Goal: Communication & Community: Answer question/provide support

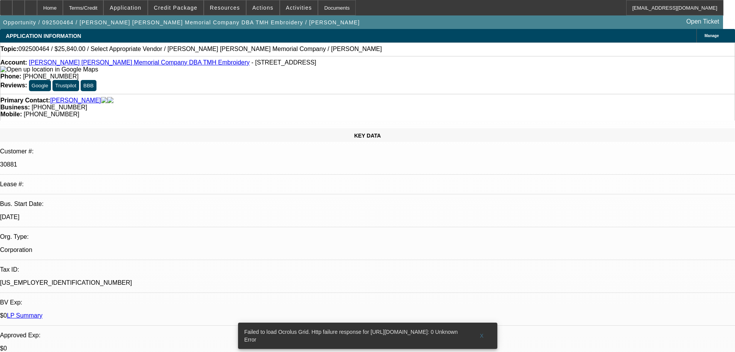
select select "0"
select select "2"
select select "0.1"
select select "1"
select select "2"
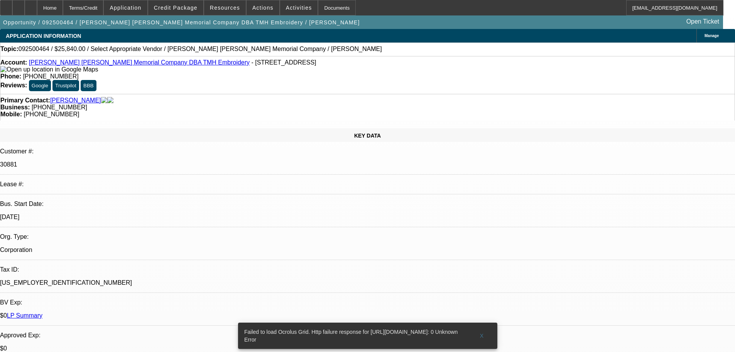
select select "4"
radio input "true"
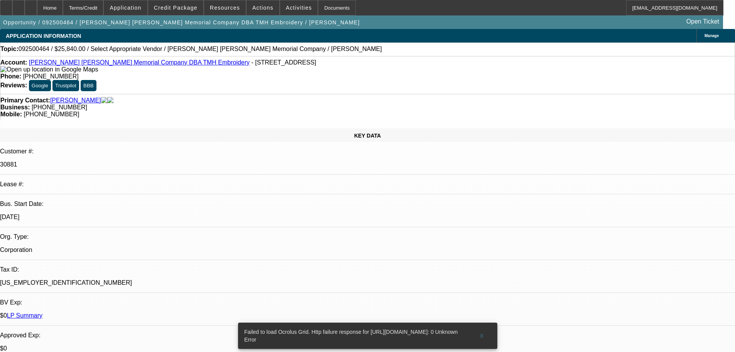
type textarea "PAID REALLY WELL, ALL PAYMENTS ON TIME , NO ISSUES FOUND."
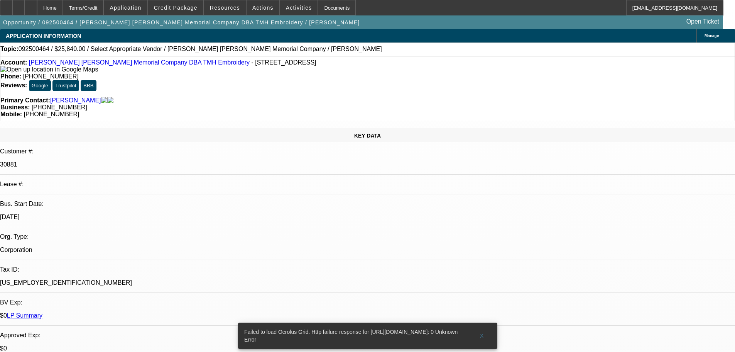
radio input "false"
radio input "true"
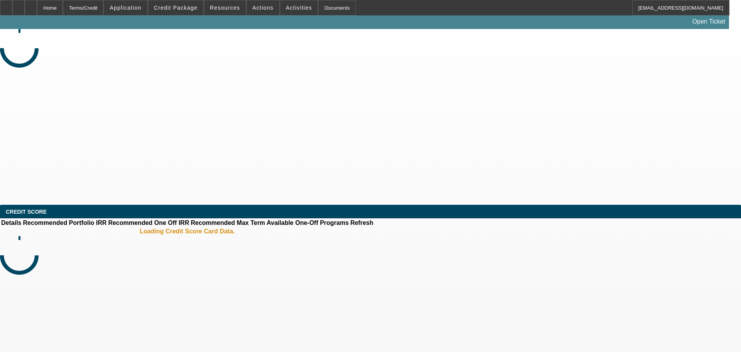
select select "0"
select select "2"
select select "0.1"
select select "4"
